Goal: Task Accomplishment & Management: Use online tool/utility

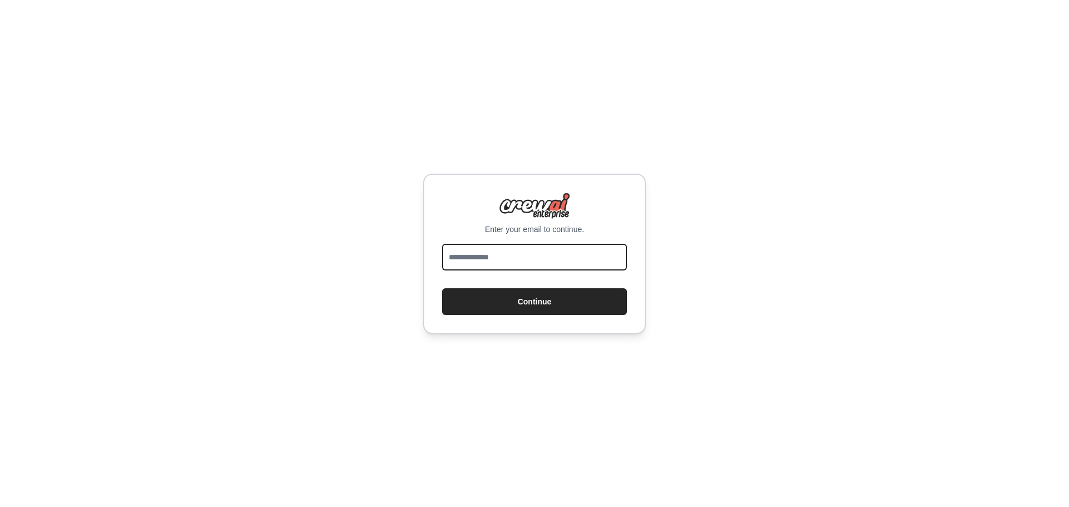
click at [485, 258] on input "email" at bounding box center [534, 257] width 185 height 27
type input "**********"
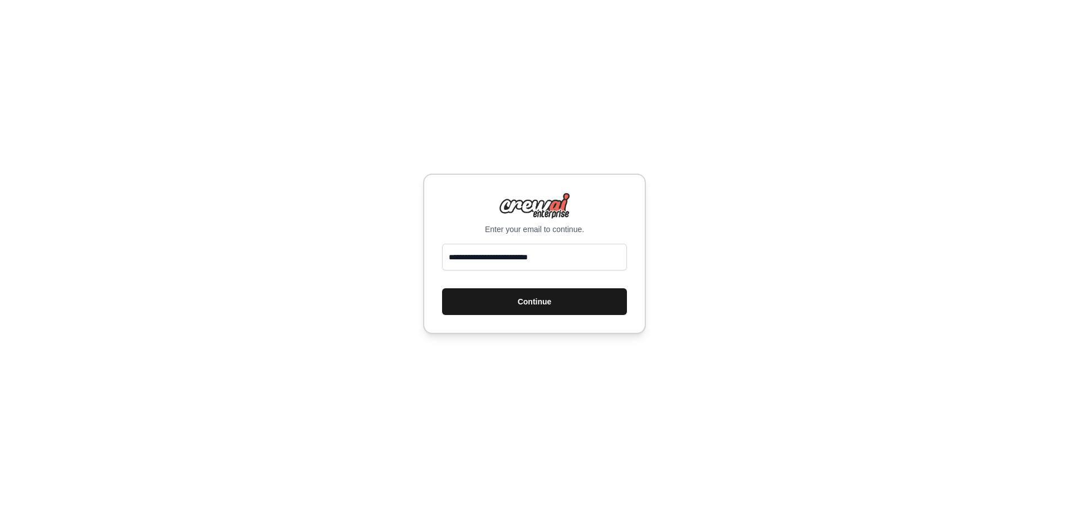
click at [527, 308] on button "Continue" at bounding box center [534, 301] width 185 height 27
click at [527, 305] on button "Continue" at bounding box center [534, 301] width 185 height 27
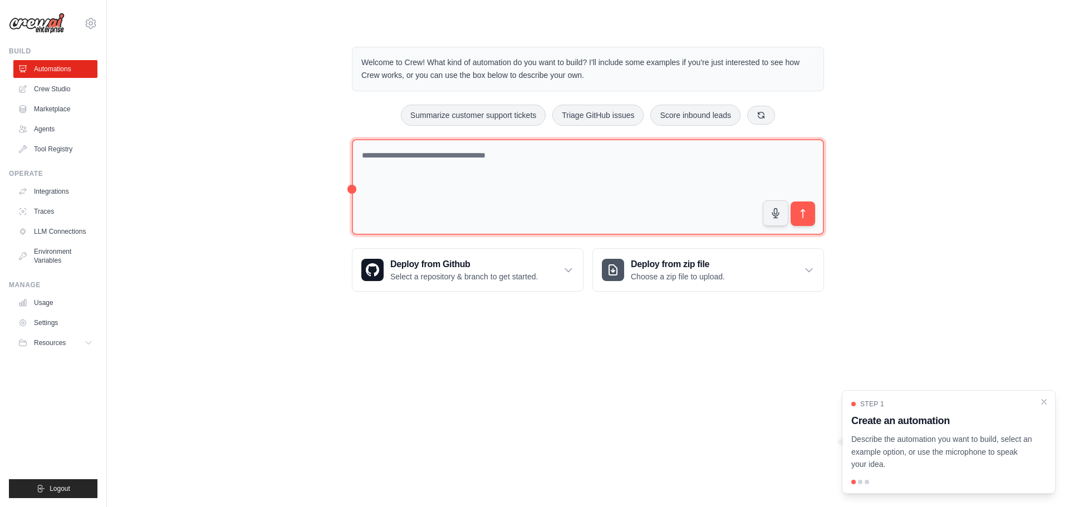
click at [403, 167] on textarea at bounding box center [588, 187] width 472 height 96
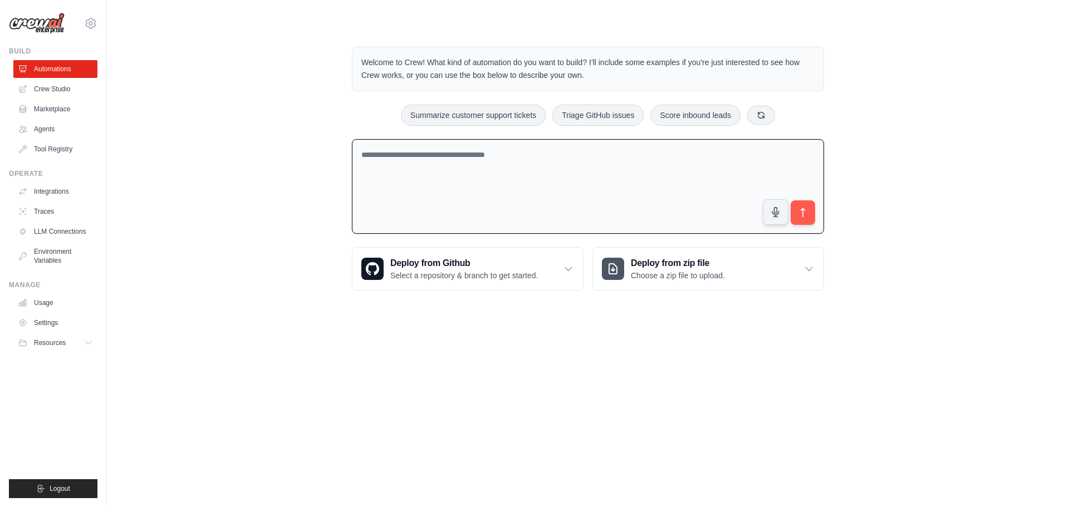
click at [420, 149] on textarea at bounding box center [588, 186] width 472 height 95
paste textarea "**********"
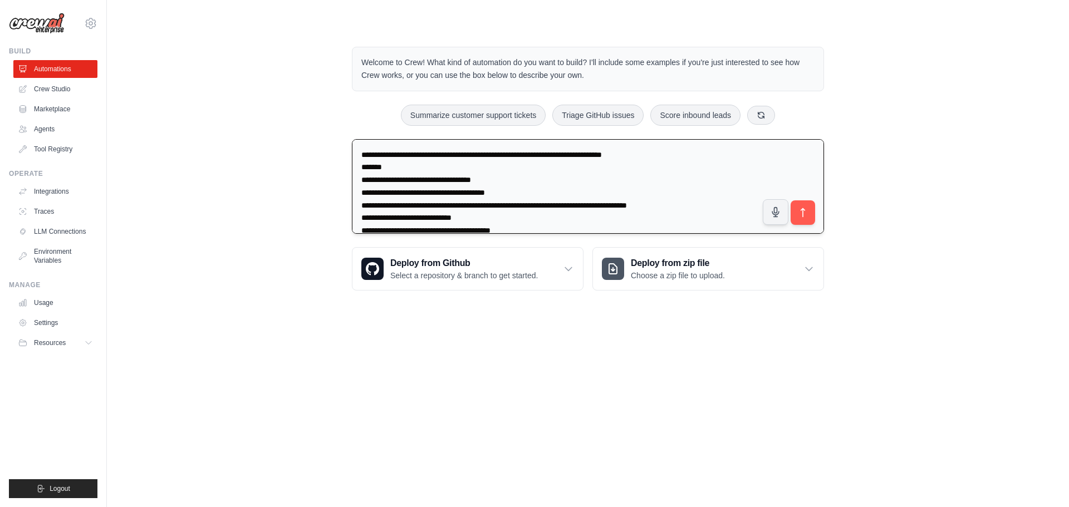
scroll to position [116, 0]
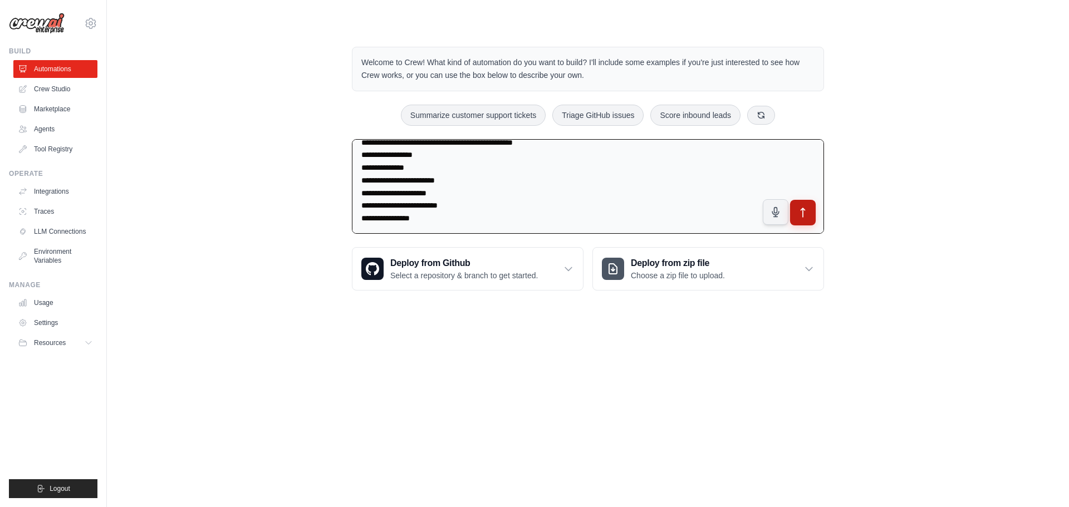
type textarea "**********"
click at [804, 216] on icon "submit" at bounding box center [804, 213] width 12 height 12
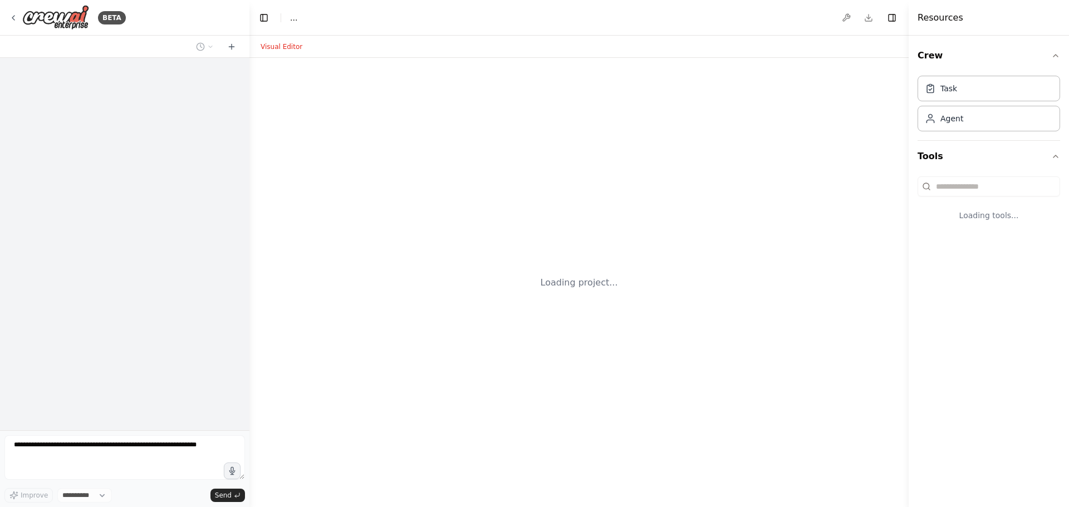
select select "****"
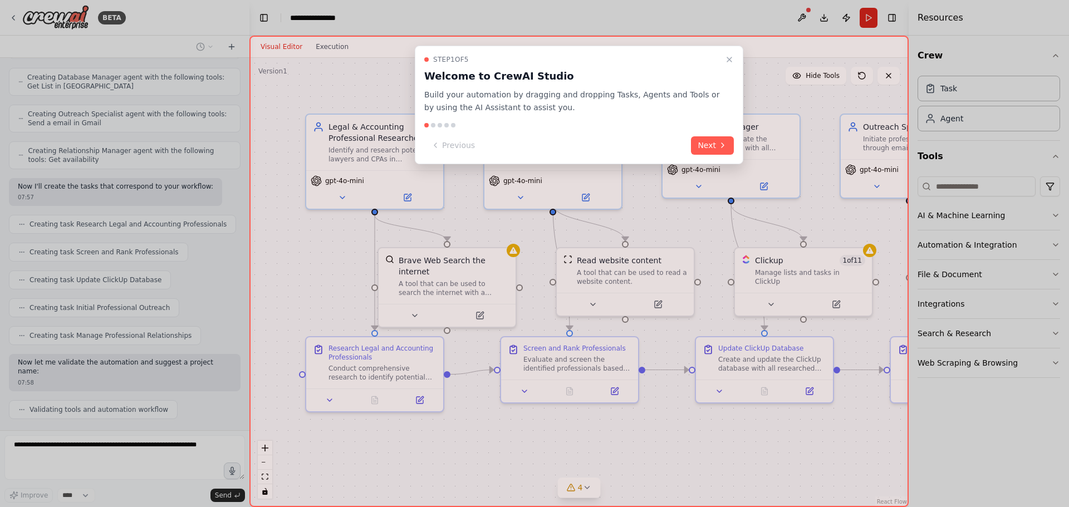
scroll to position [556, 0]
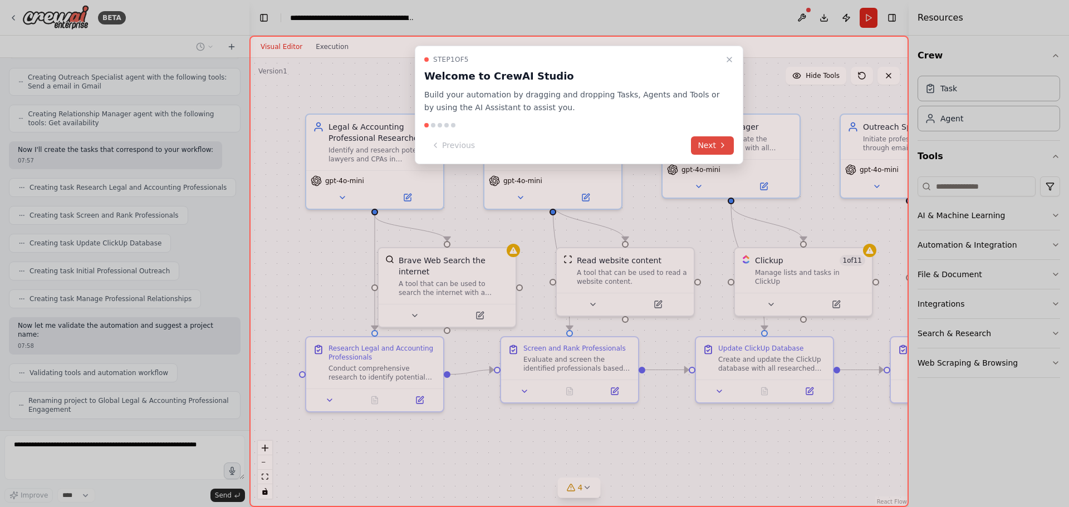
click at [713, 150] on button "Next" at bounding box center [712, 145] width 43 height 18
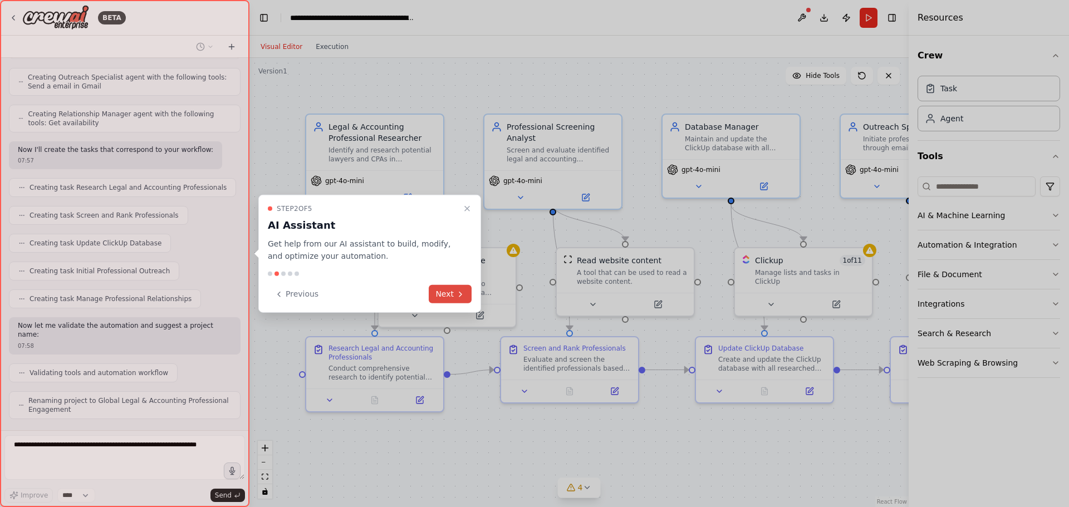
click at [451, 290] on button "Next" at bounding box center [450, 294] width 43 height 18
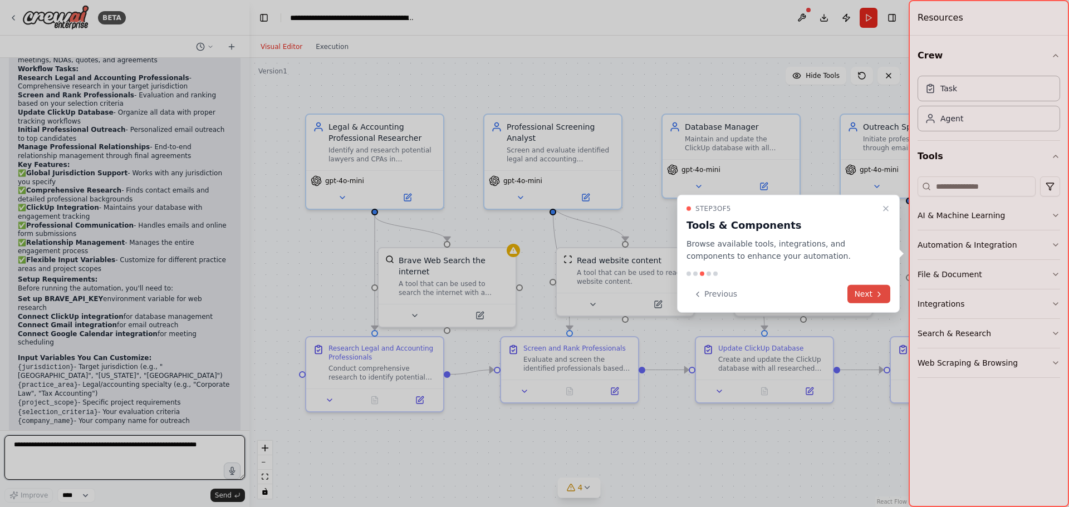
scroll to position [1056, 0]
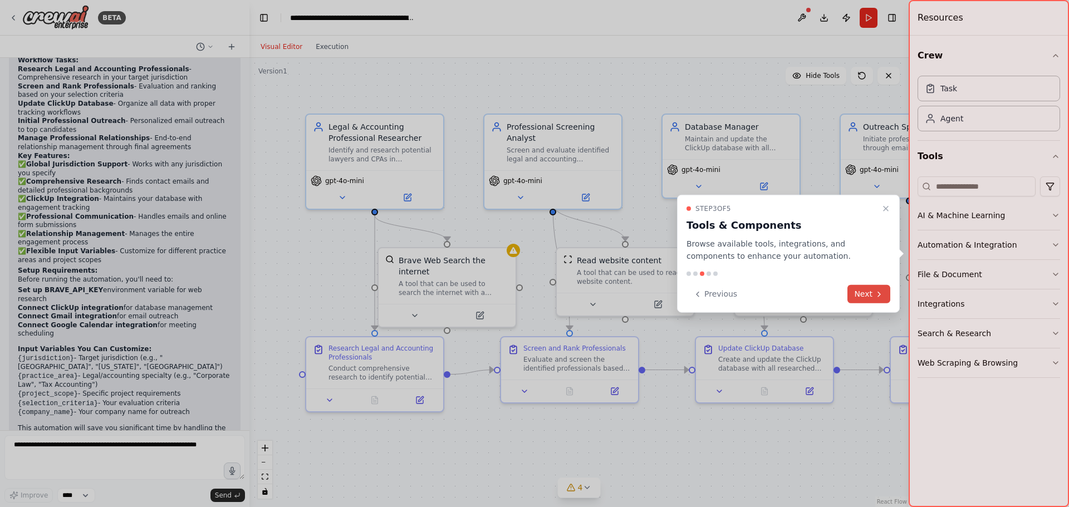
click at [872, 290] on button "Next" at bounding box center [869, 294] width 43 height 18
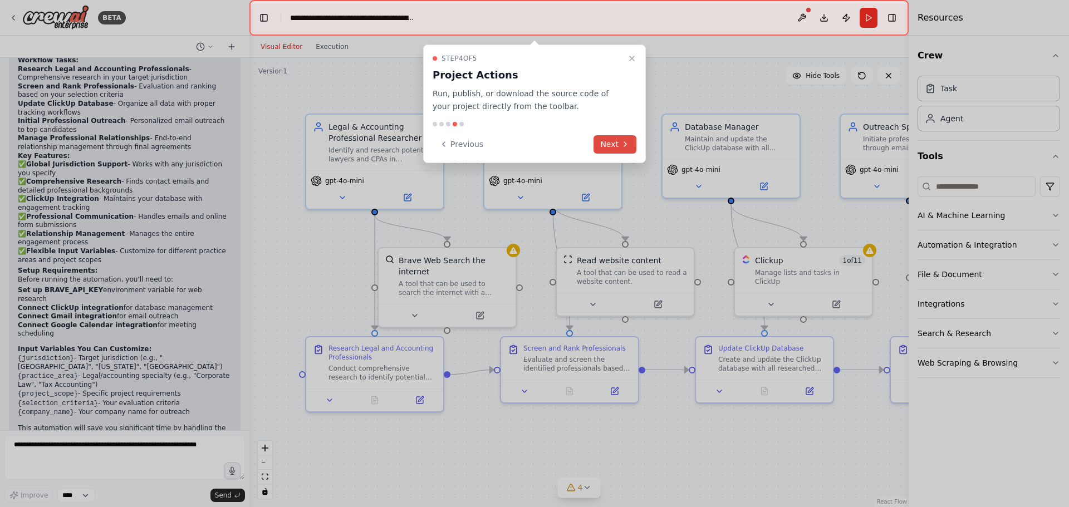
click at [603, 139] on button "Next" at bounding box center [615, 144] width 43 height 18
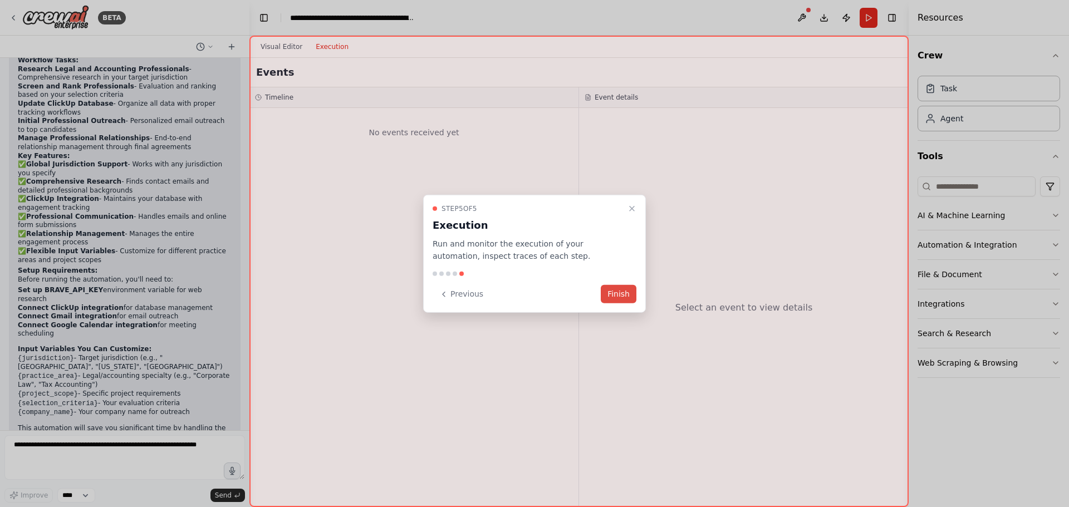
click at [618, 301] on button "Finish" at bounding box center [619, 294] width 36 height 18
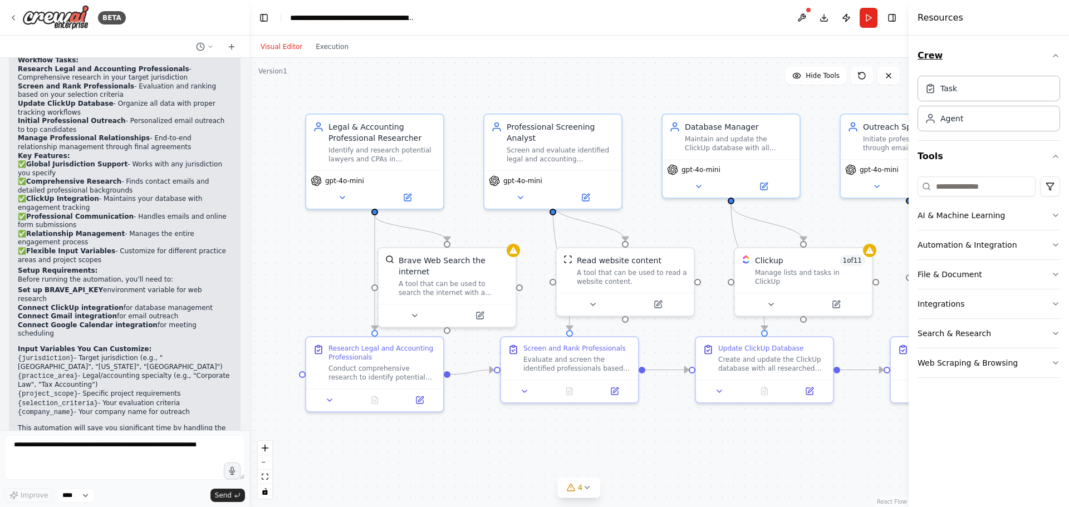
click at [1056, 57] on icon "button" at bounding box center [1055, 55] width 9 height 9
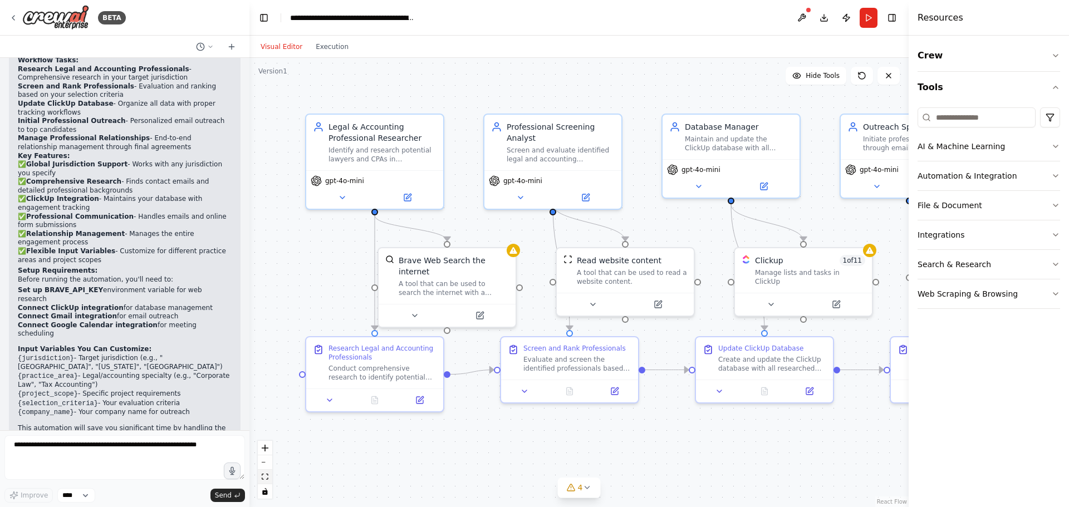
click at [266, 477] on icon "fit view" at bounding box center [265, 477] width 7 height 6
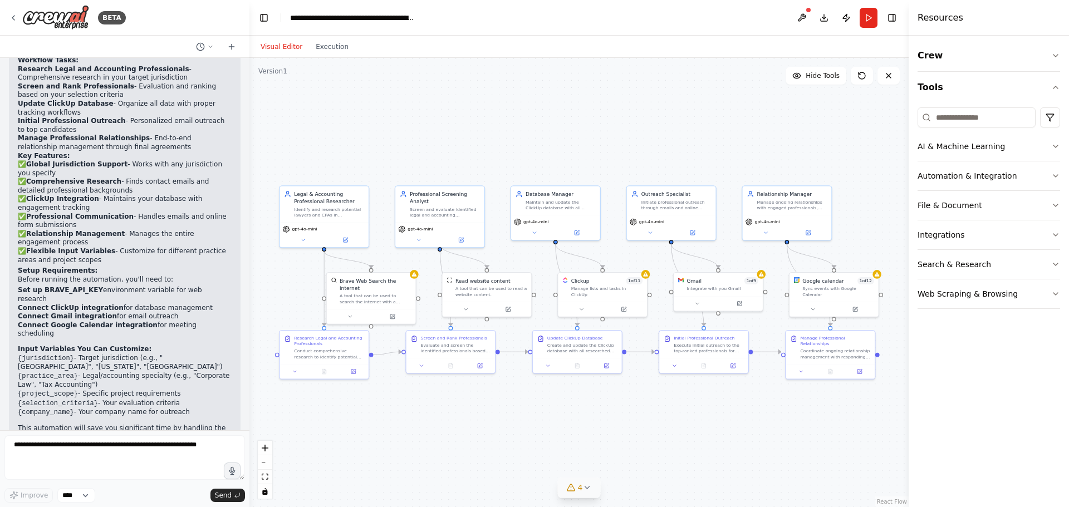
click at [589, 490] on icon at bounding box center [587, 487] width 9 height 9
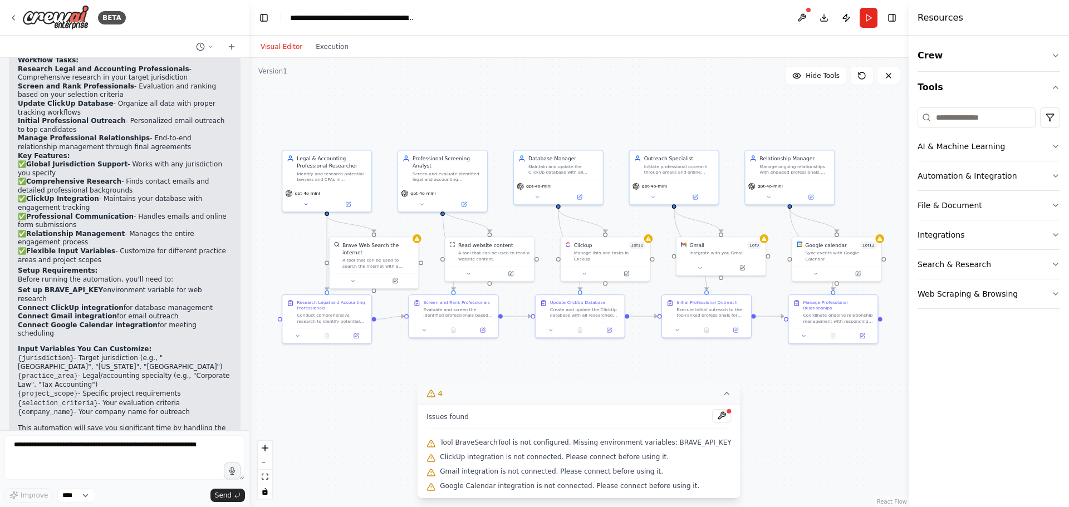
drag, startPoint x: 395, startPoint y: 447, endPoint x: 398, endPoint y: 411, distance: 35.8
click at [398, 411] on div ".deletable-edge-delete-btn { width: 20px; height: 20px; border: 0px solid #ffff…" at bounding box center [579, 282] width 659 height 449
click at [349, 438] on div ".deletable-edge-delete-btn { width: 20px; height: 20px; border: 0px solid #ffff…" at bounding box center [579, 282] width 659 height 449
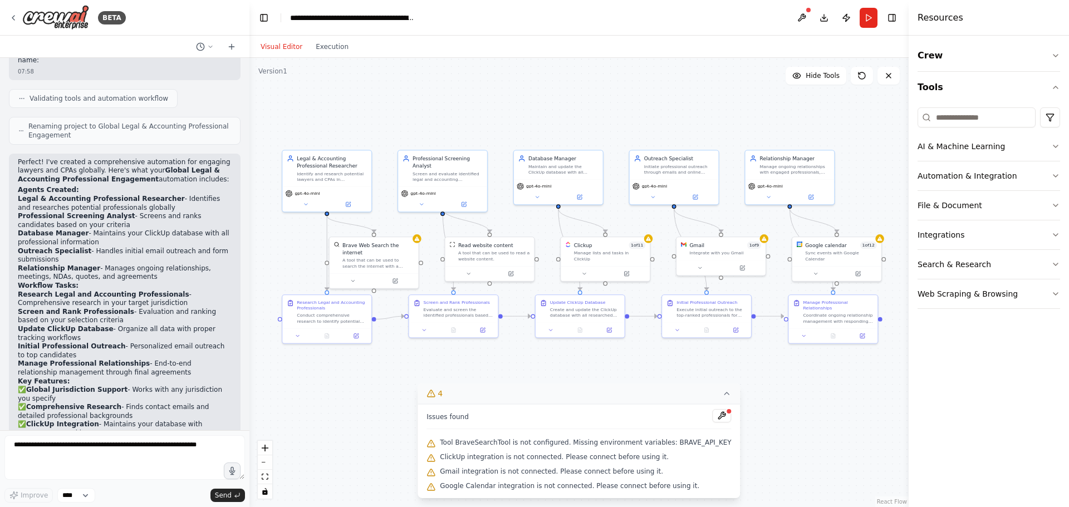
scroll to position [830, 0]
click at [350, 203] on icon at bounding box center [348, 203] width 4 height 4
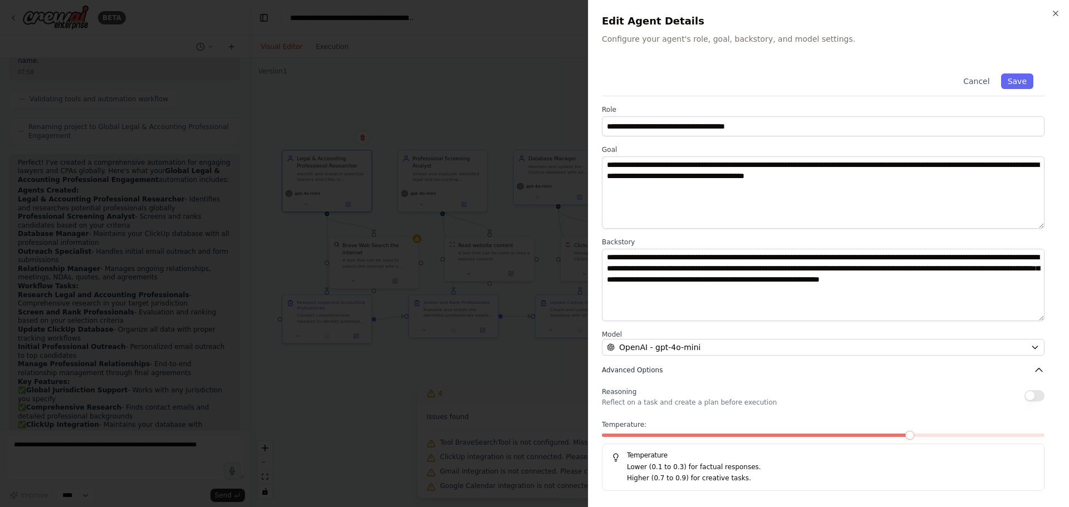
click at [632, 371] on span "Advanced Options" at bounding box center [632, 370] width 61 height 9
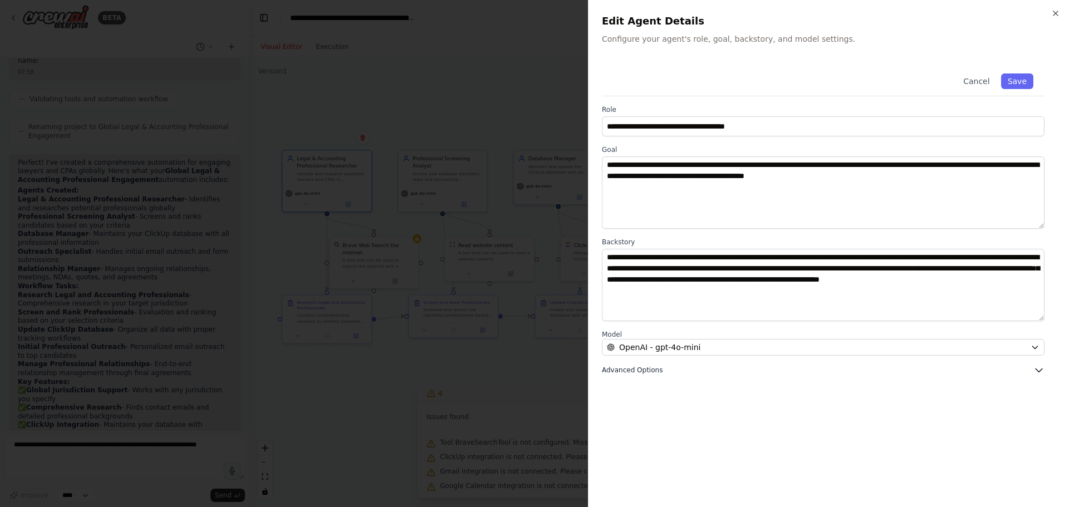
click at [1041, 372] on icon "button" at bounding box center [1039, 370] width 11 height 11
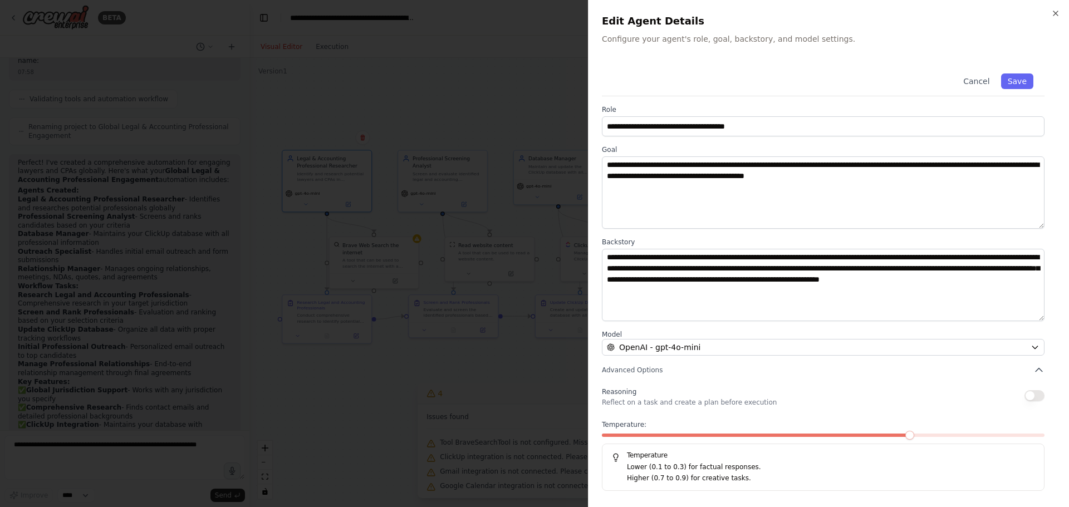
click at [1043, 398] on button "button" at bounding box center [1035, 395] width 20 height 11
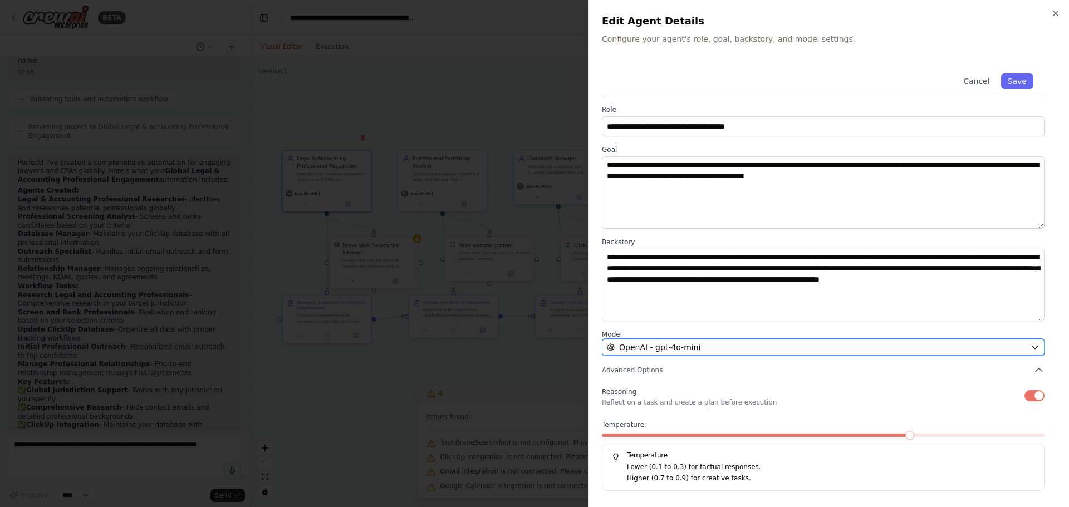
click at [992, 346] on div "OpenAI - gpt-4o-mini" at bounding box center [816, 347] width 419 height 11
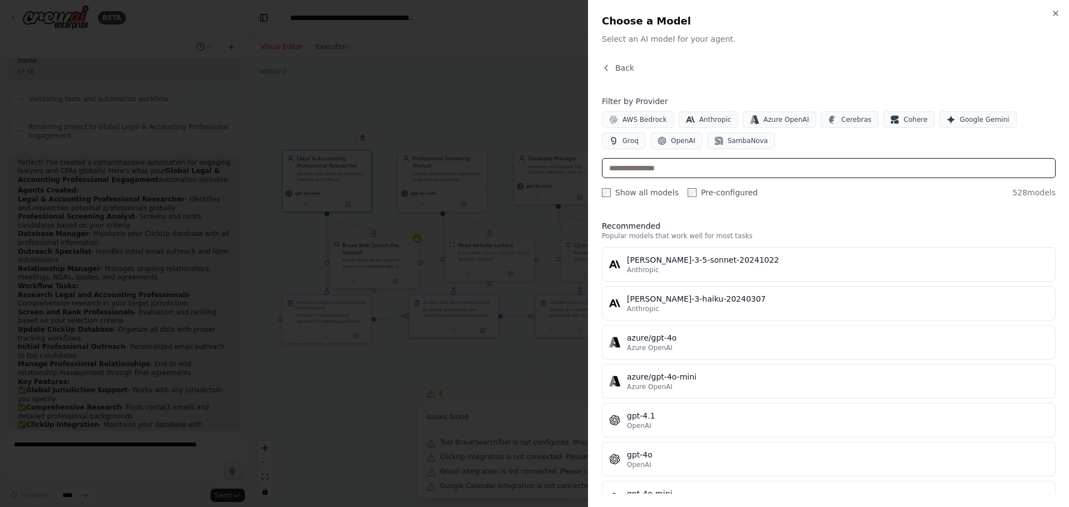
click at [844, 172] on input "text" at bounding box center [829, 168] width 454 height 20
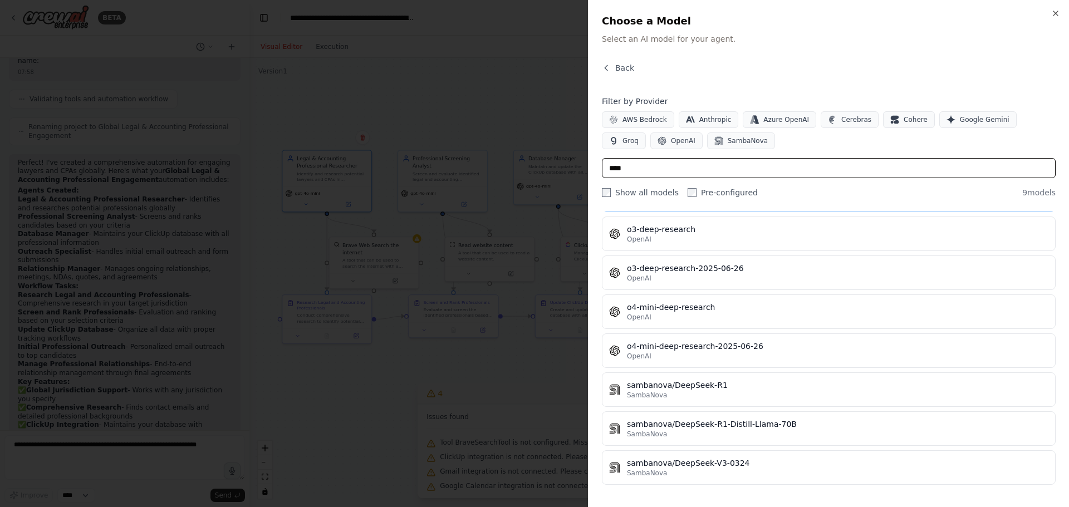
scroll to position [0, 0]
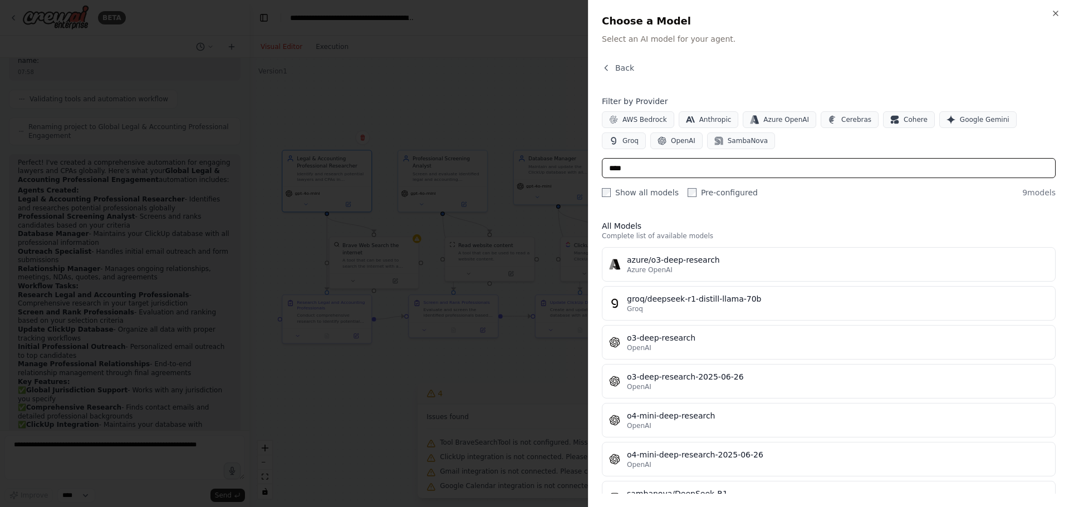
click at [842, 168] on input "****" at bounding box center [829, 168] width 454 height 20
click at [680, 171] on input "****" at bounding box center [829, 168] width 454 height 20
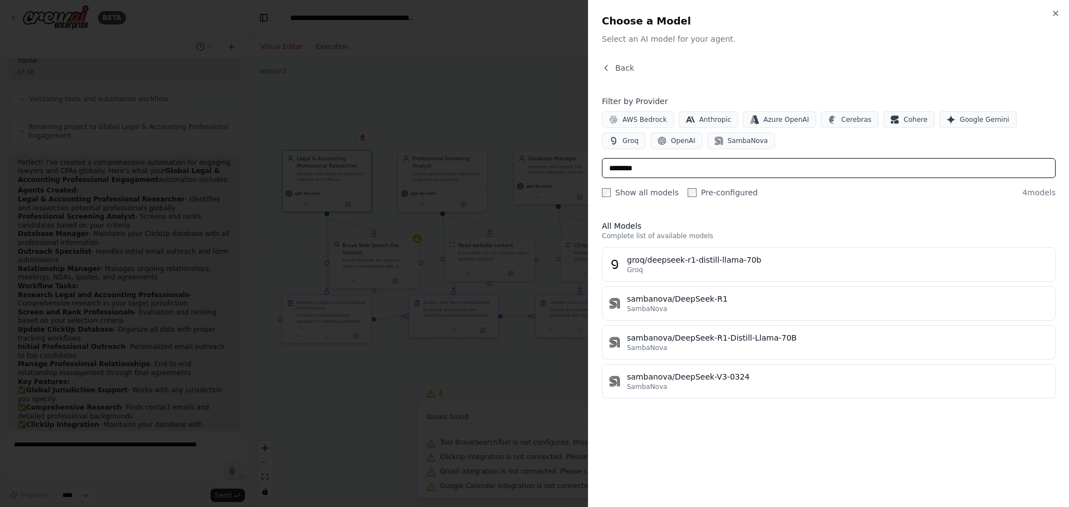
click at [676, 167] on input "********" at bounding box center [829, 168] width 454 height 20
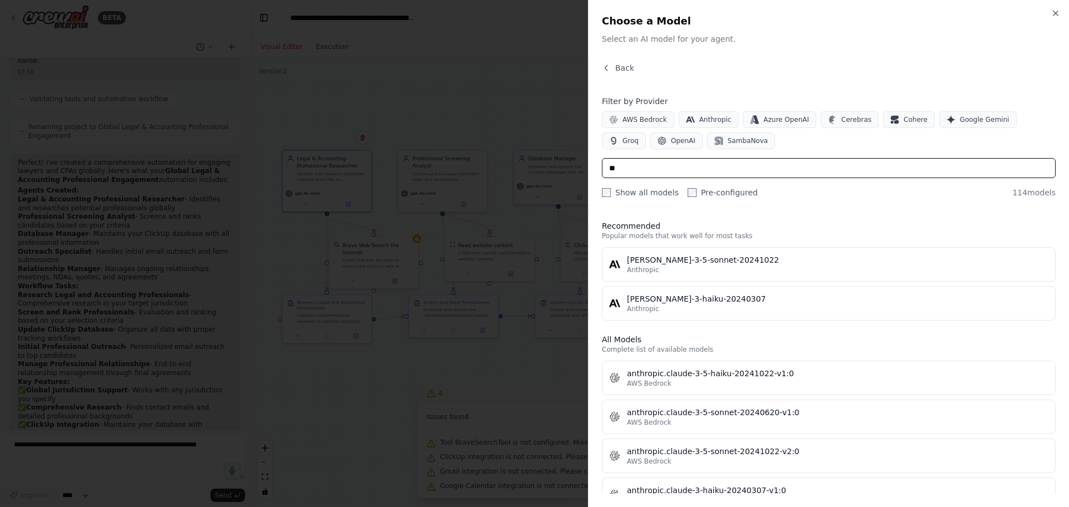
type input "*"
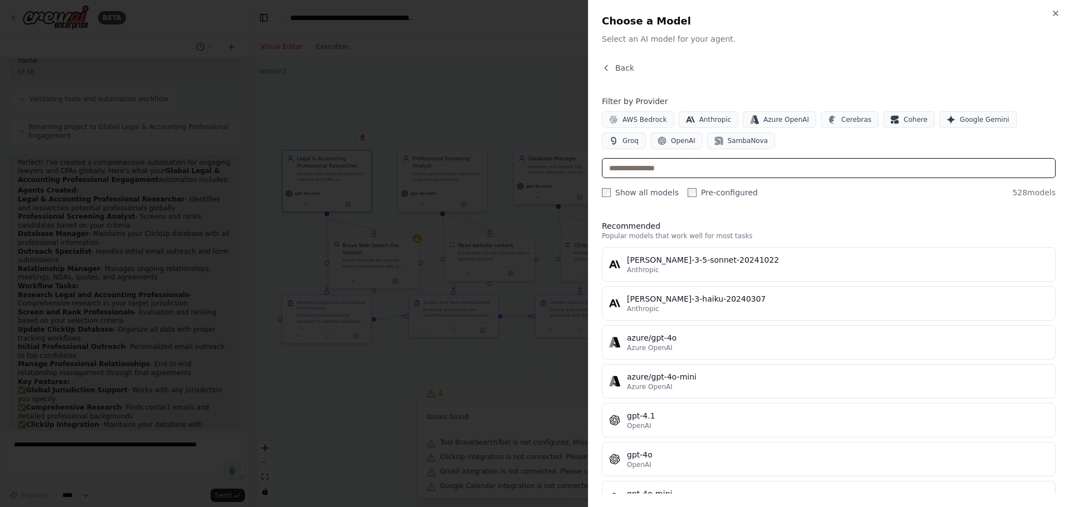
drag, startPoint x: 676, startPoint y: 167, endPoint x: 666, endPoint y: 165, distance: 10.7
click at [666, 165] on input "text" at bounding box center [829, 168] width 454 height 20
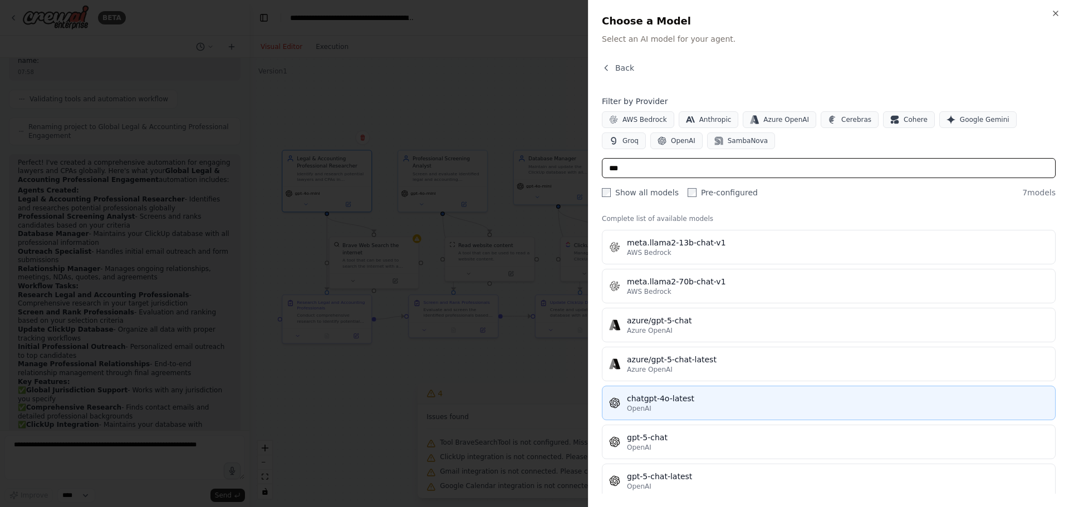
scroll to position [18, 0]
type input "***"
click at [697, 404] on div "OpenAI" at bounding box center [838, 408] width 422 height 9
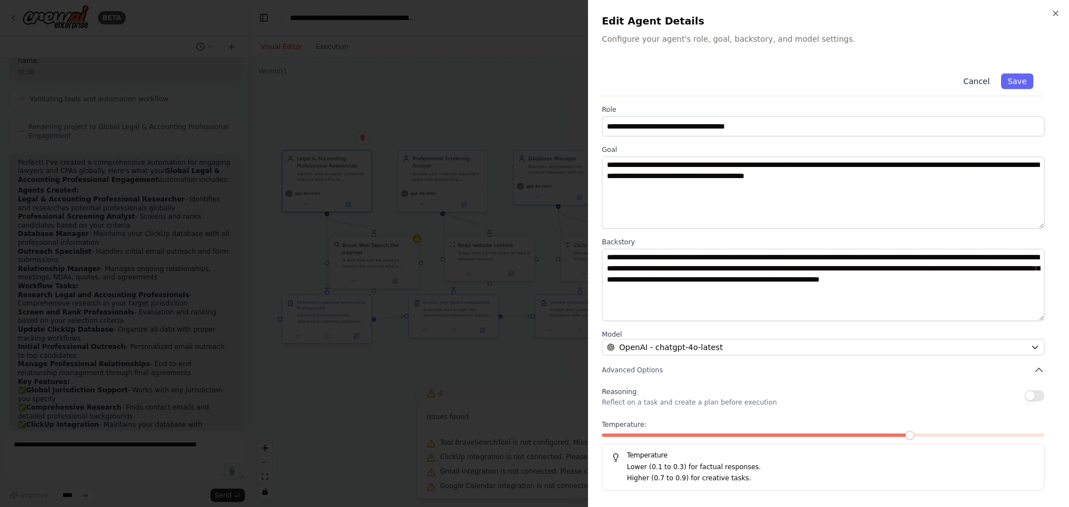
click at [982, 83] on button "Cancel" at bounding box center [977, 82] width 40 height 16
